Goal: Task Accomplishment & Management: Use online tool/utility

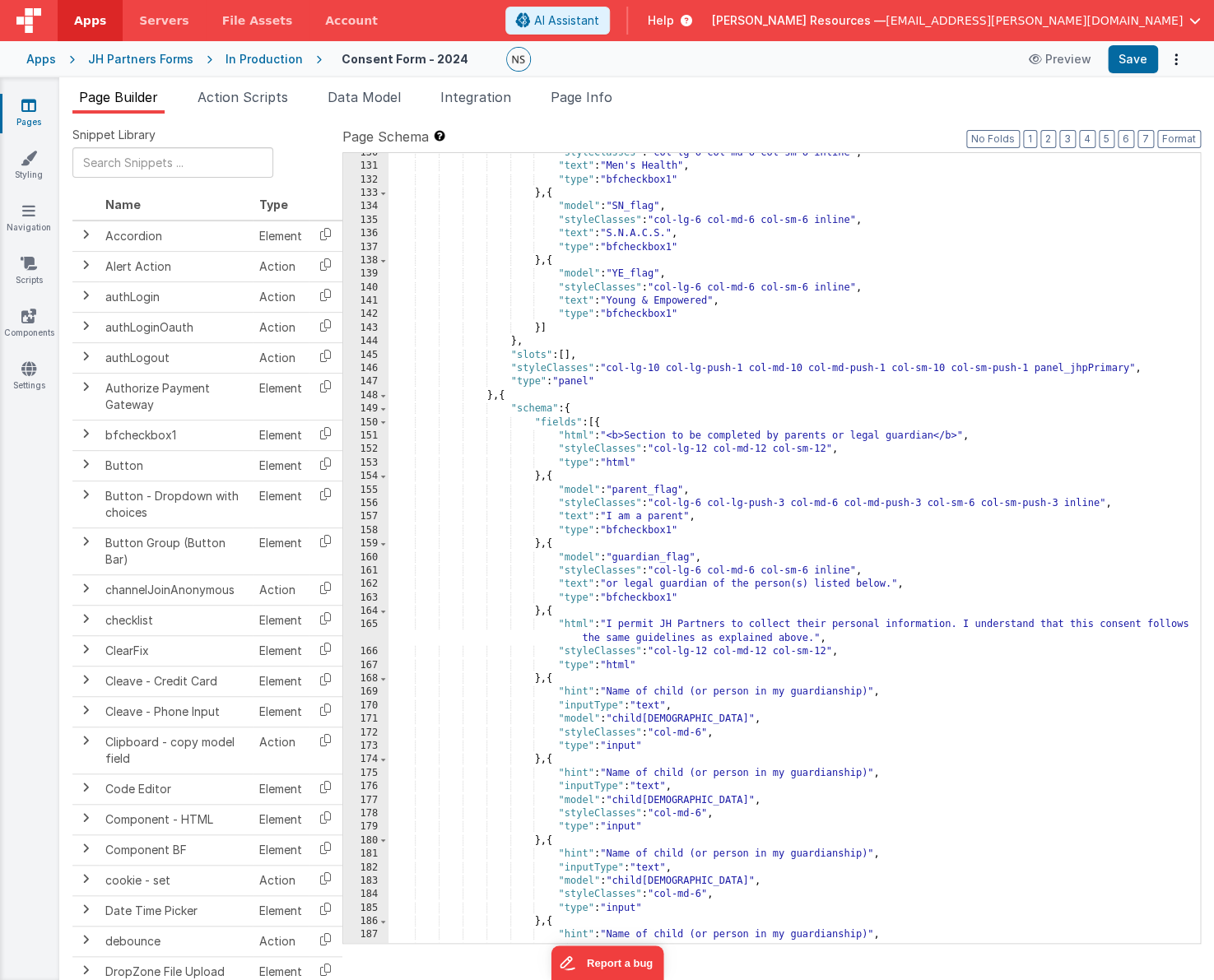
scroll to position [1830, 0]
click at [358, 96] on span "Data Model" at bounding box center [363, 96] width 73 height 17
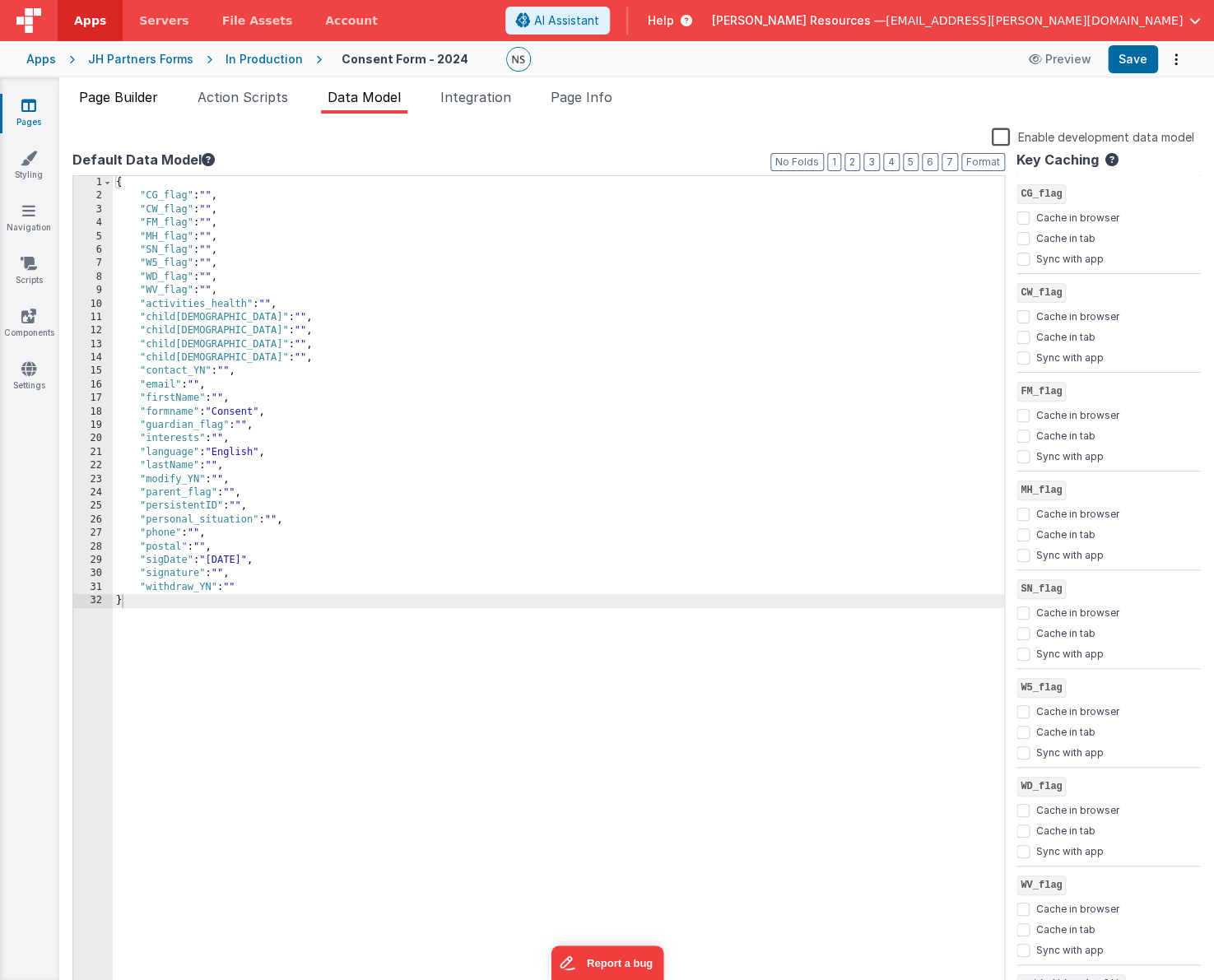
click at [93, 98] on span "Page Builder" at bounding box center [118, 96] width 79 height 17
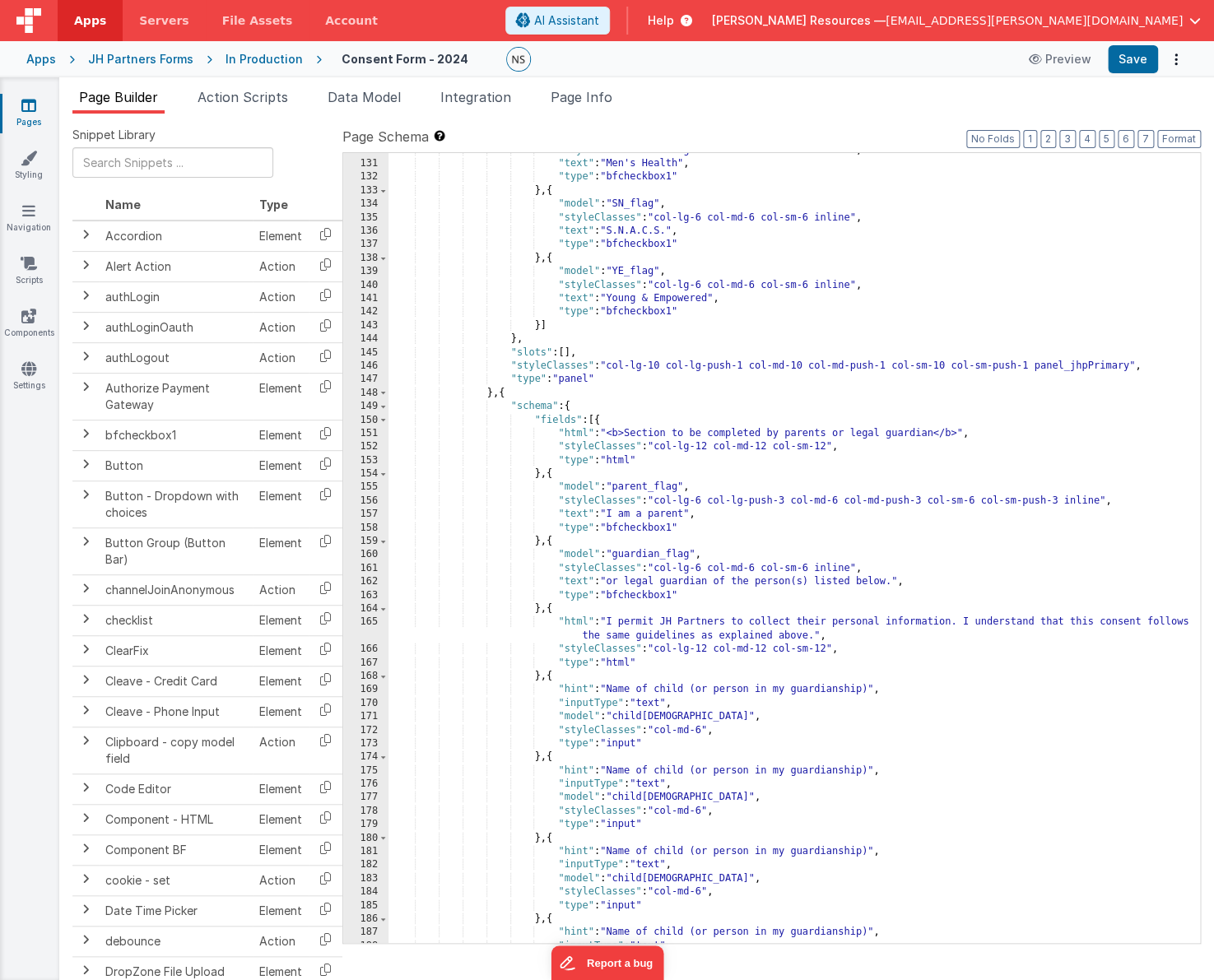
scroll to position [1831, 0]
click at [790, 612] on div ""styleClasses" : "col-lg-6 col-md-6 col-sm-6 inline" , "text" : "Men's Health" …" at bounding box center [794, 551] width 812 height 818
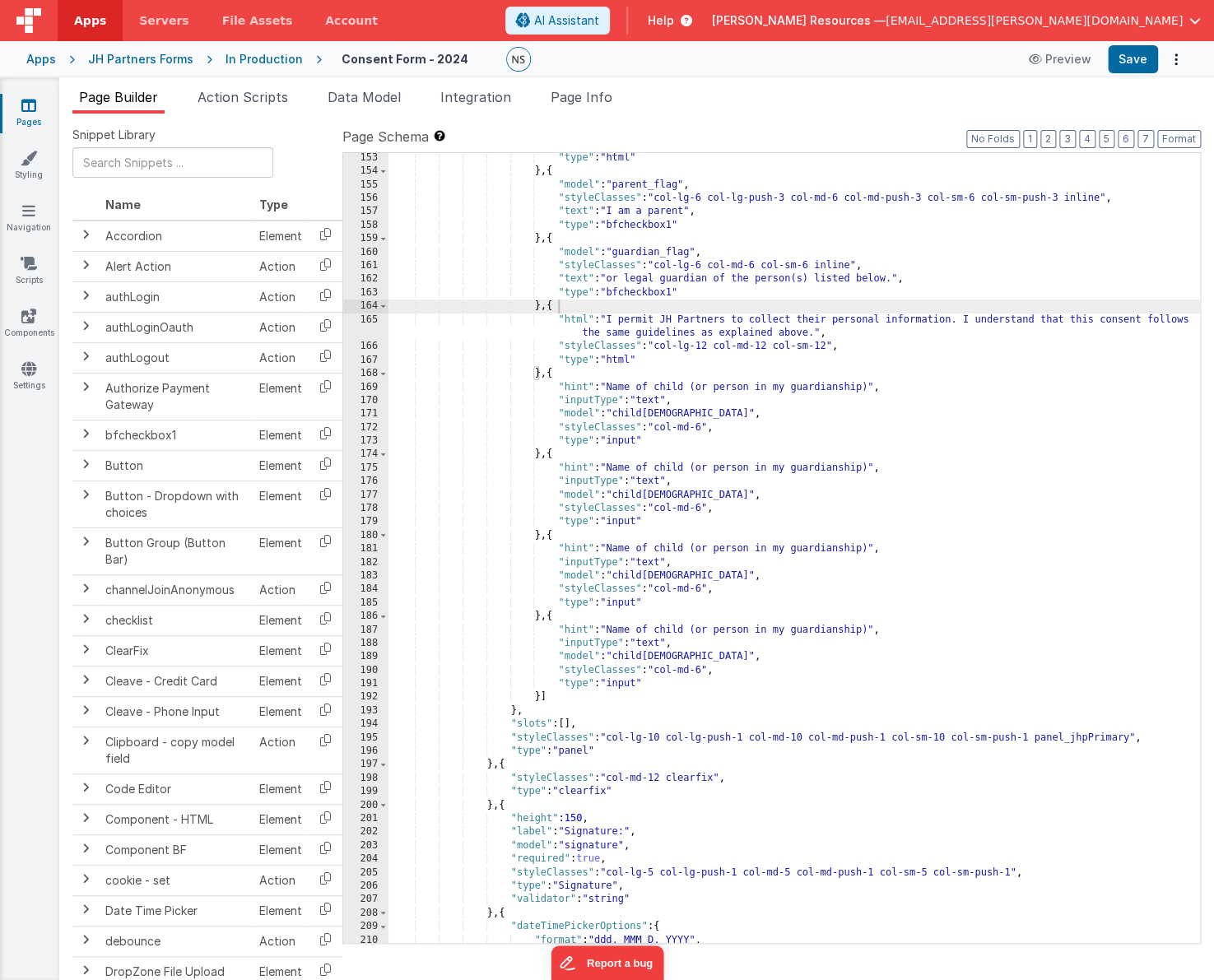
scroll to position [2130, 0]
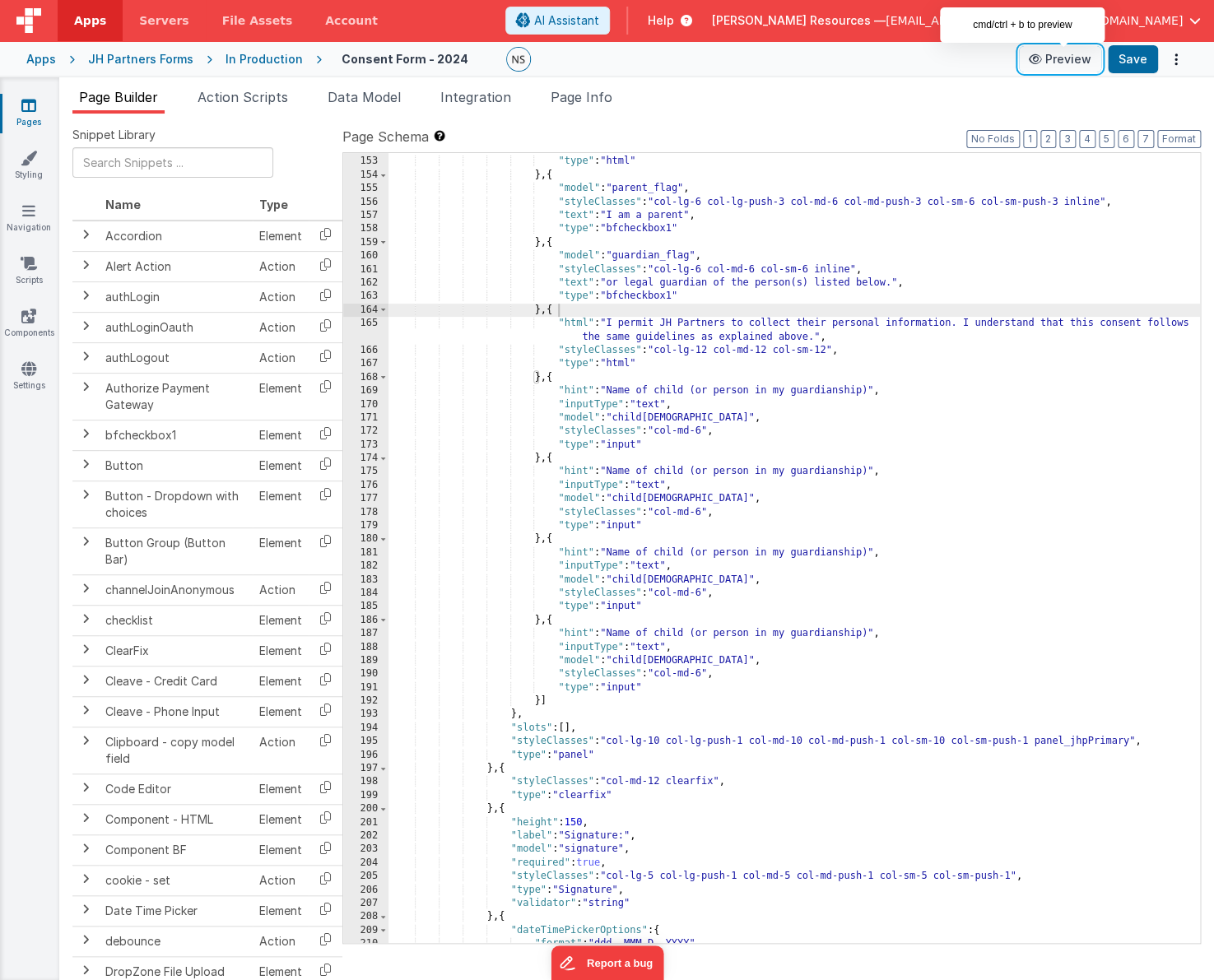
click at [1083, 64] on button "Preview" at bounding box center [1060, 58] width 82 height 26
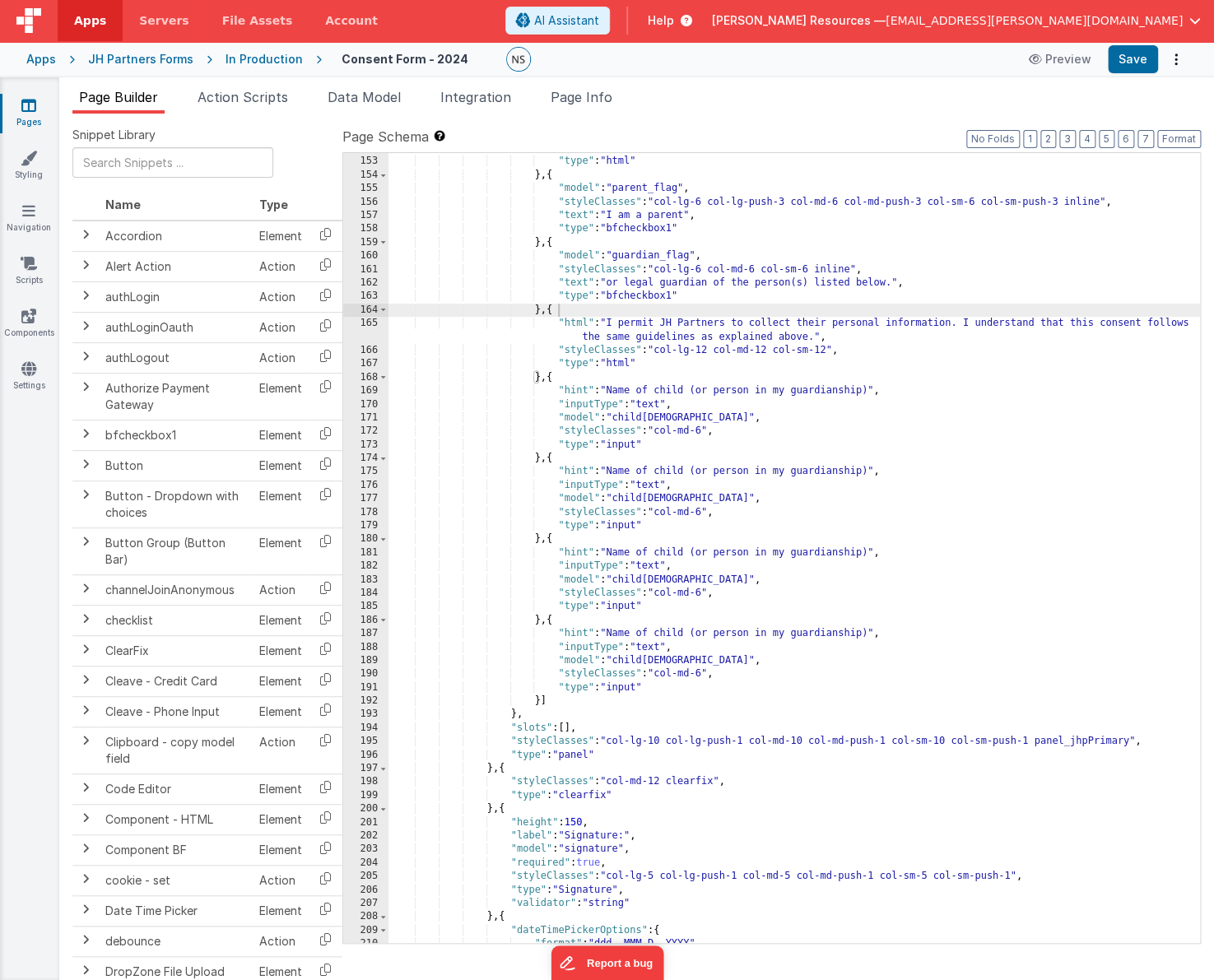
click at [32, 116] on link "Pages" at bounding box center [28, 114] width 59 height 33
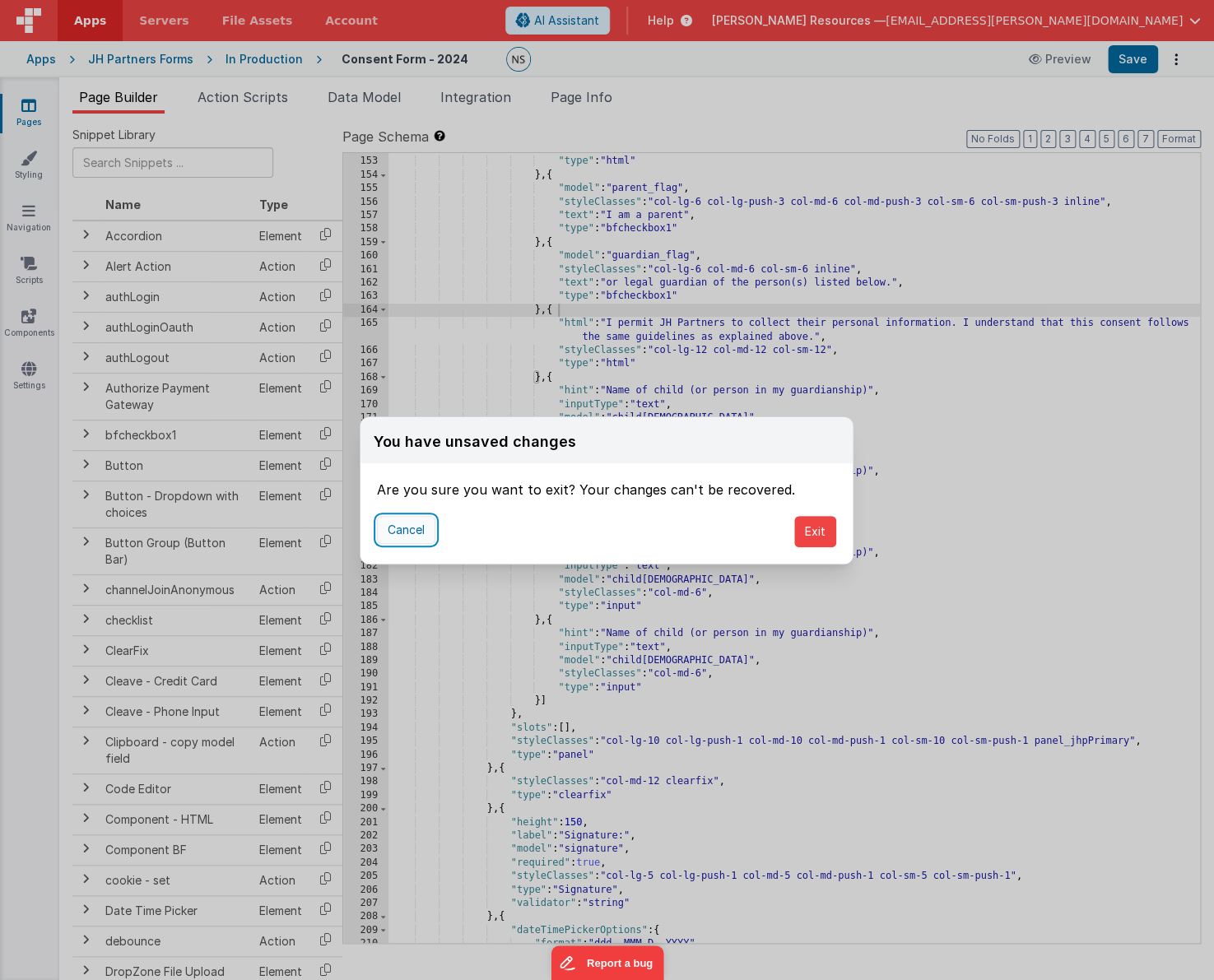
click at [424, 528] on button "Cancel" at bounding box center [406, 530] width 58 height 28
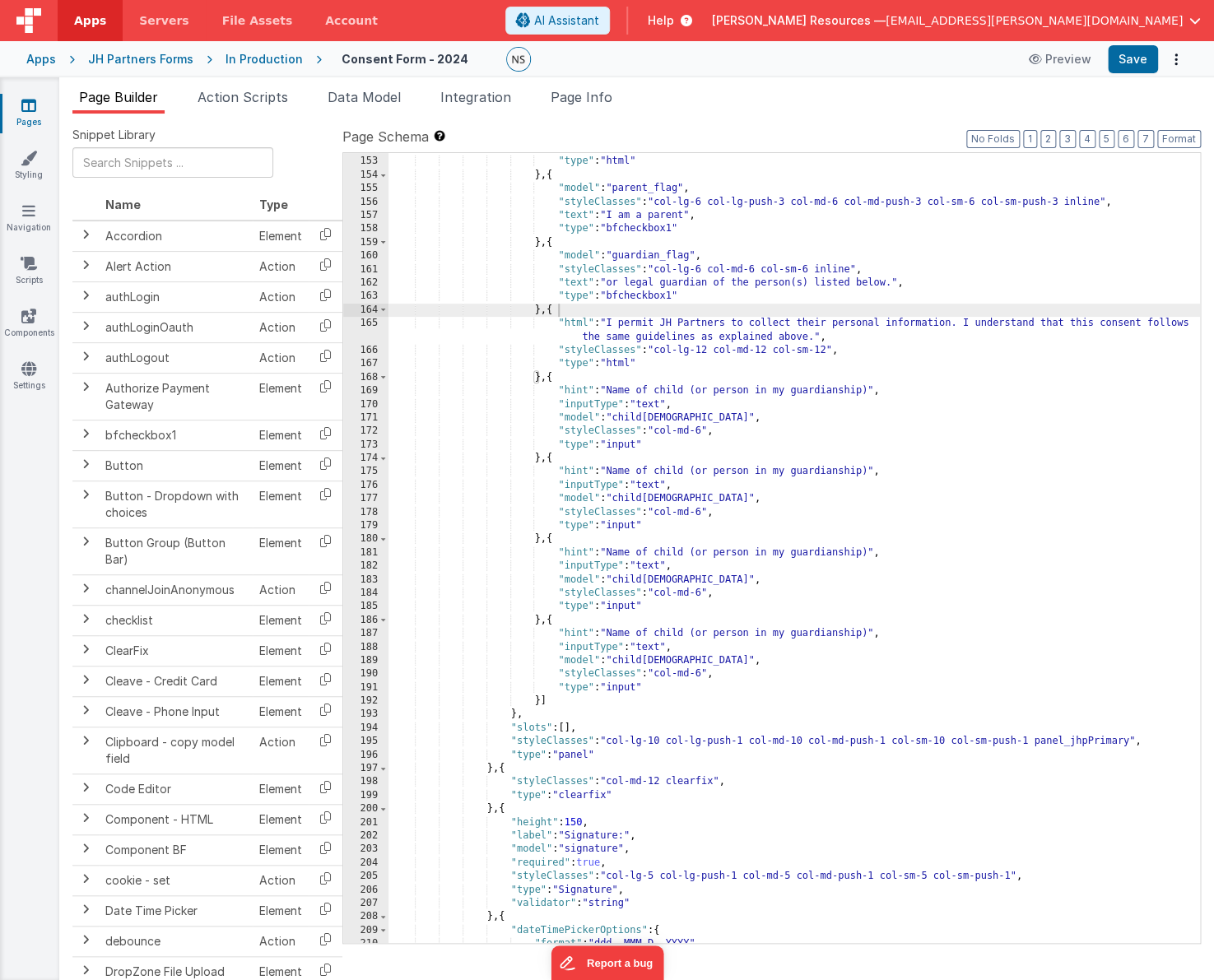
click at [24, 104] on icon at bounding box center [28, 105] width 15 height 17
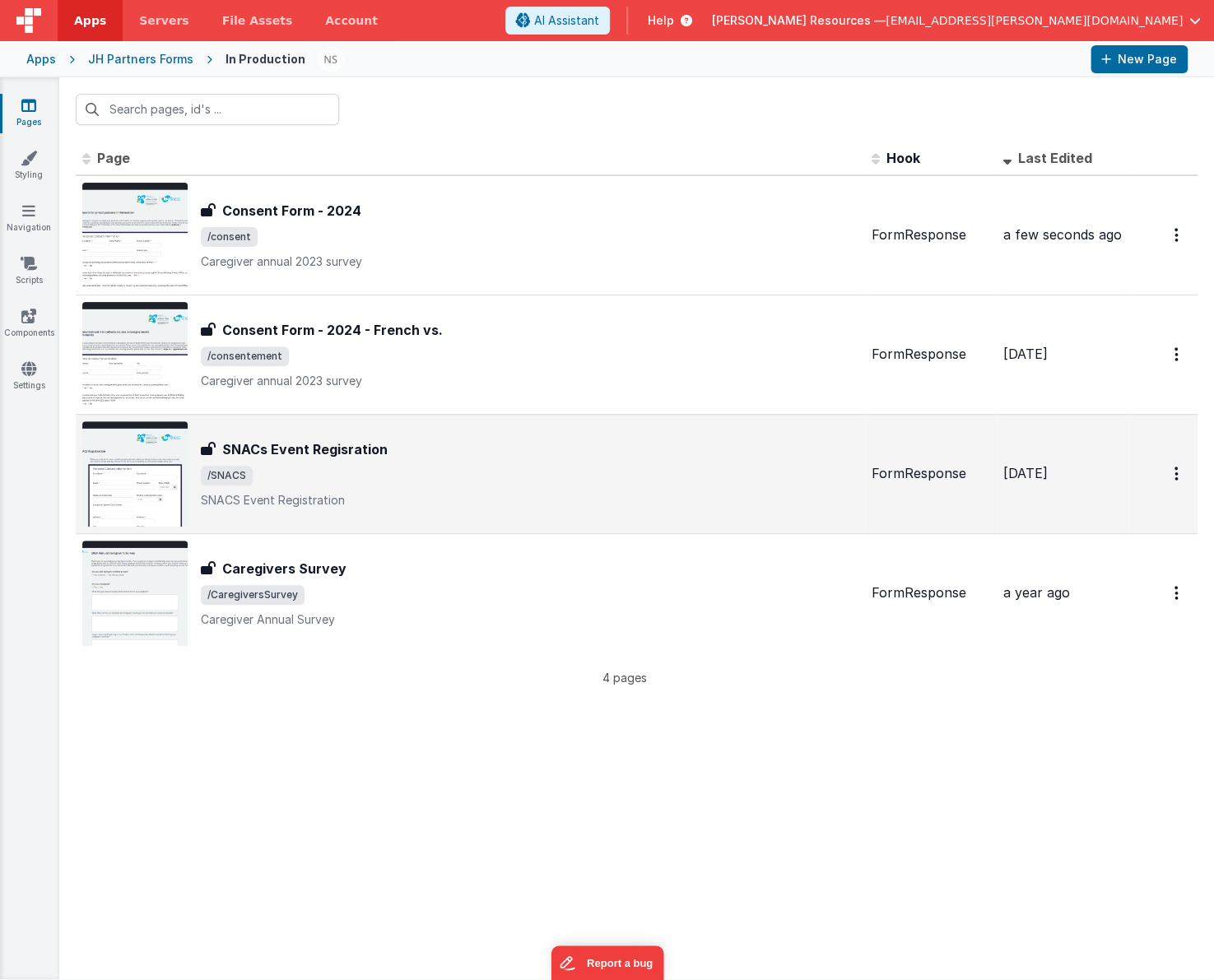
click at [449, 496] on p "SNACS Event Registration" at bounding box center [529, 500] width 658 height 17
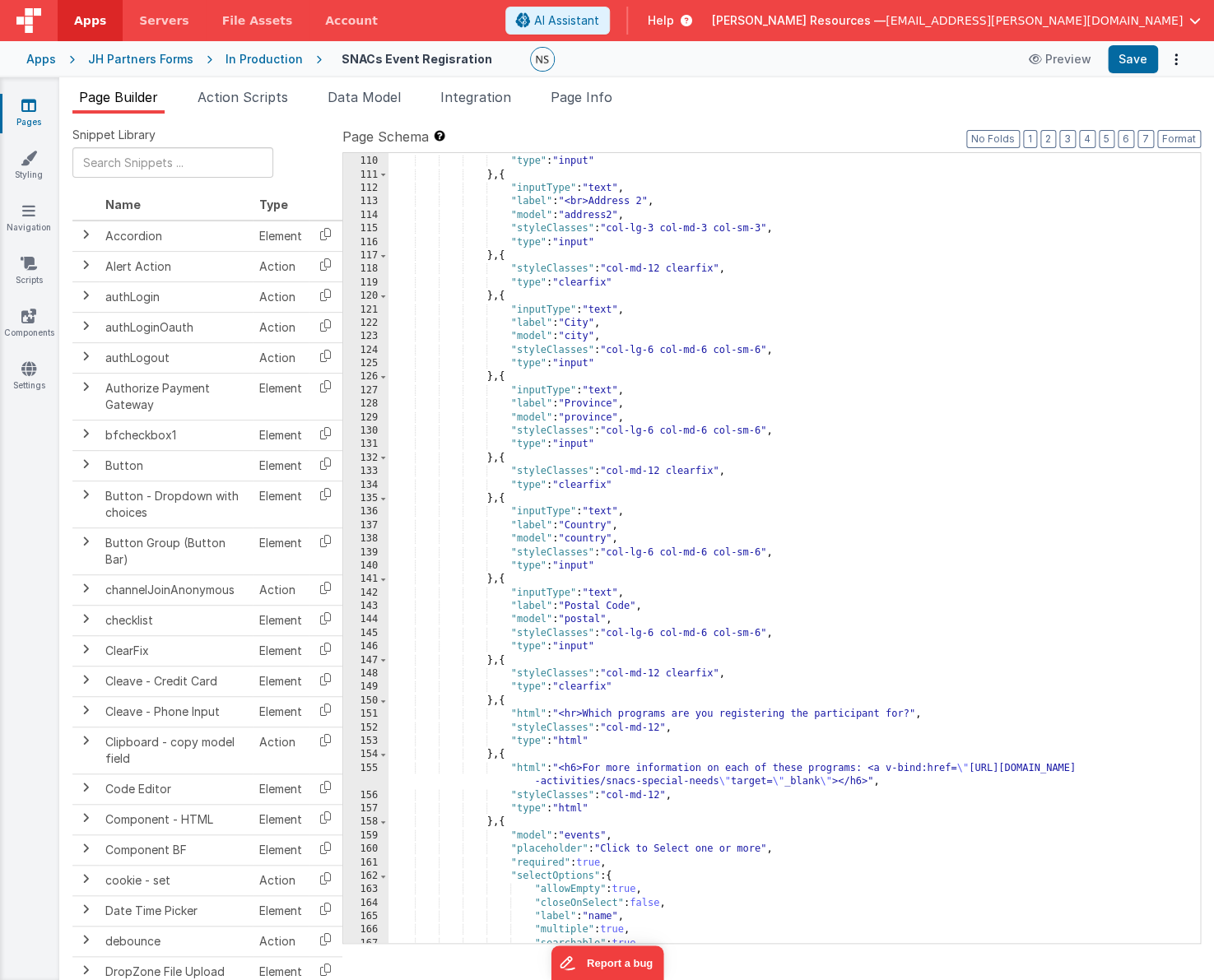
scroll to position [1522, 0]
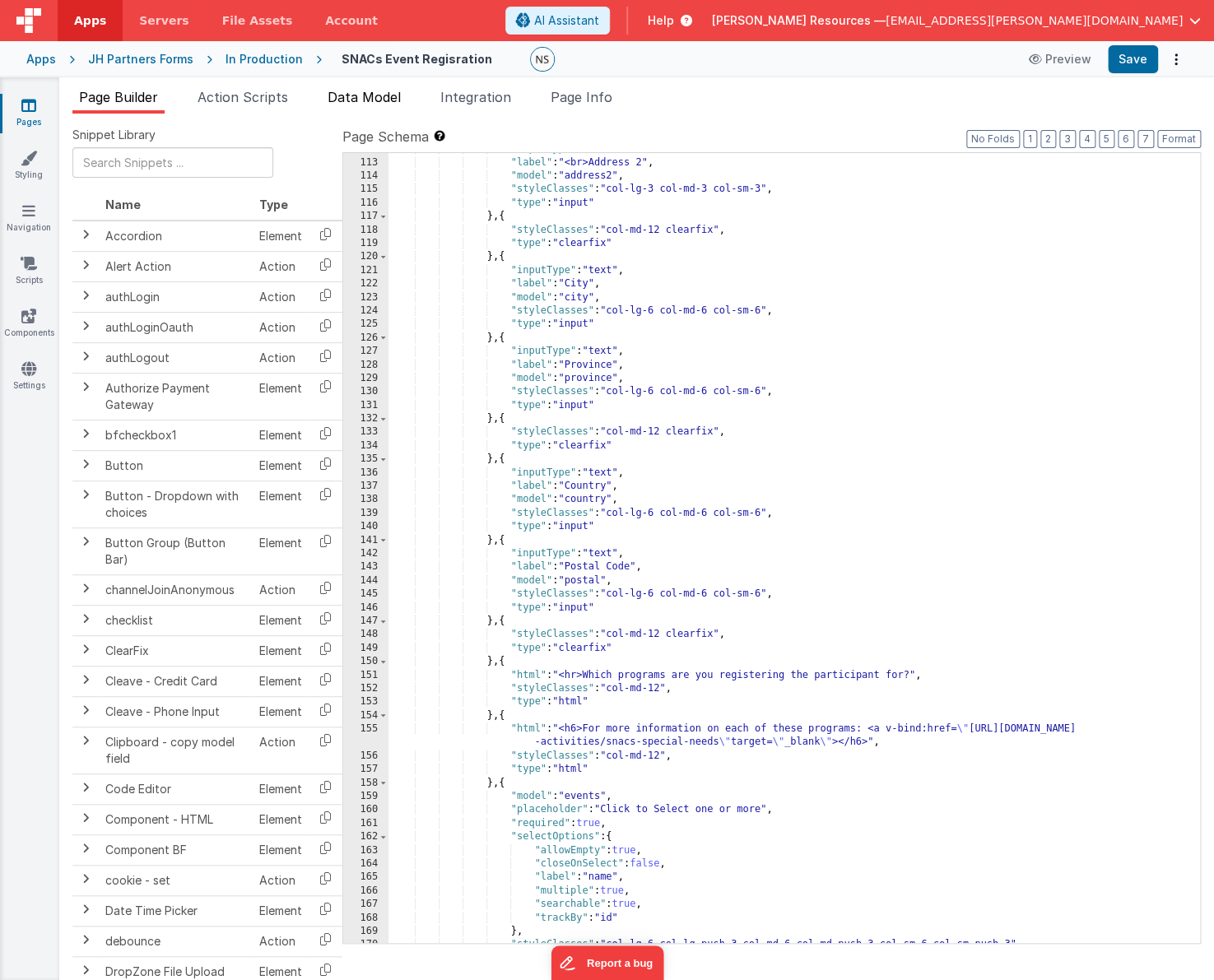
click at [359, 95] on span "Data Model" at bounding box center [363, 96] width 73 height 17
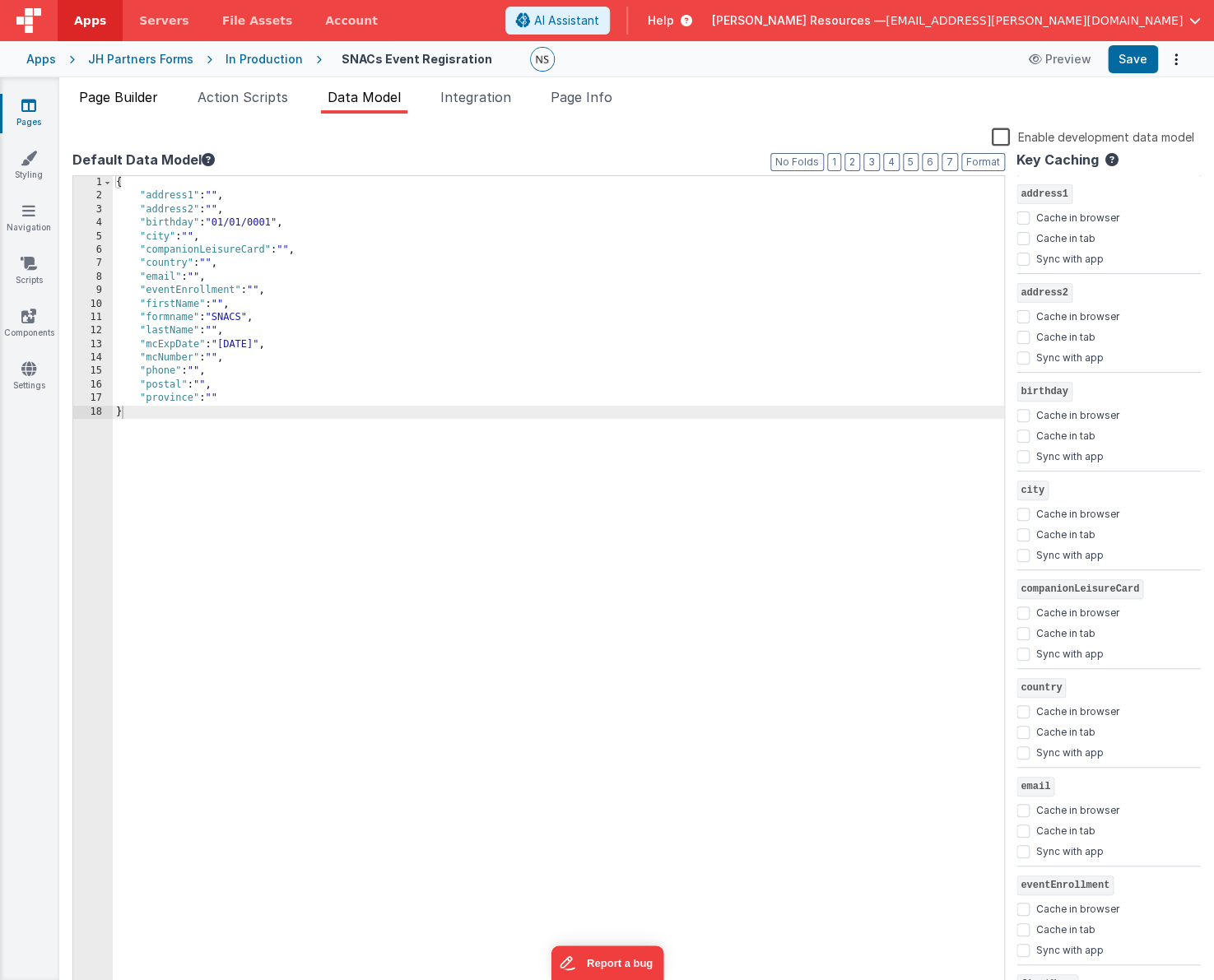
click at [123, 103] on span "Page Builder" at bounding box center [118, 96] width 79 height 17
